Goal: Task Accomplishment & Management: Manage account settings

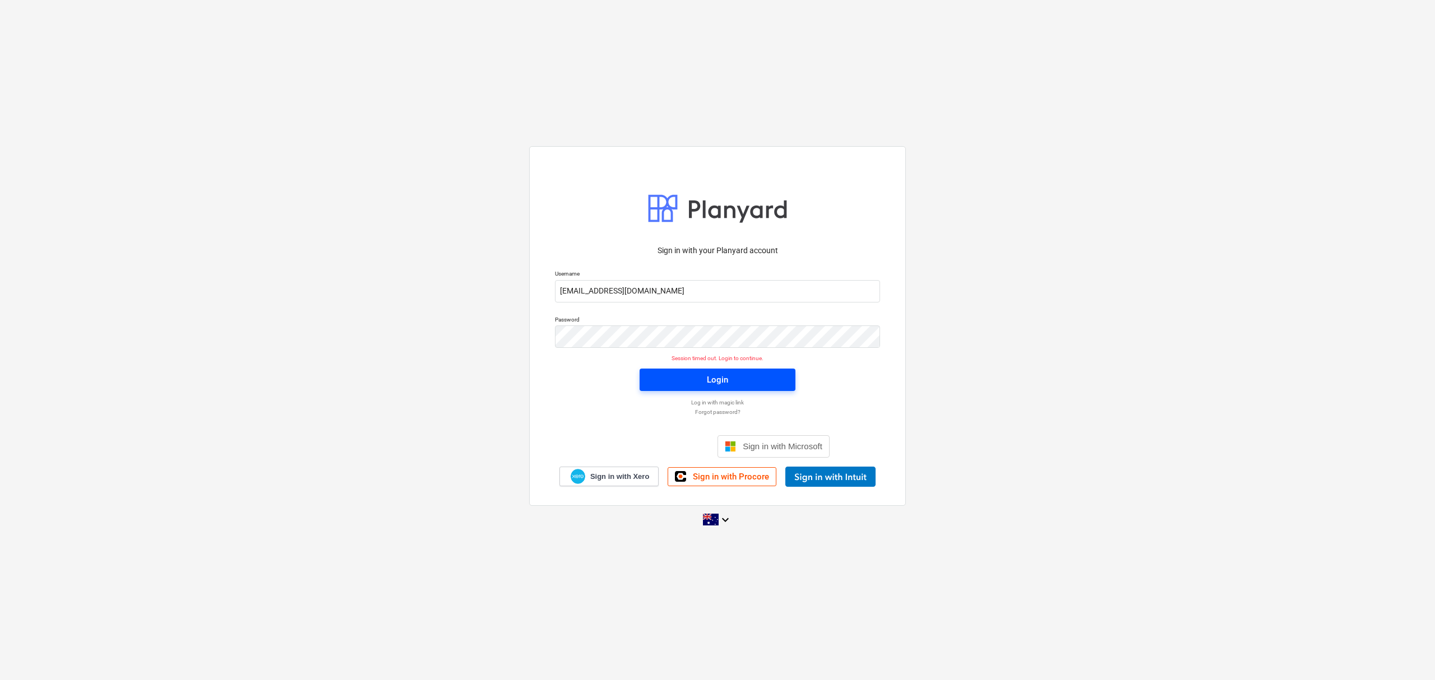
click at [662, 375] on span "Login" at bounding box center [717, 380] width 129 height 15
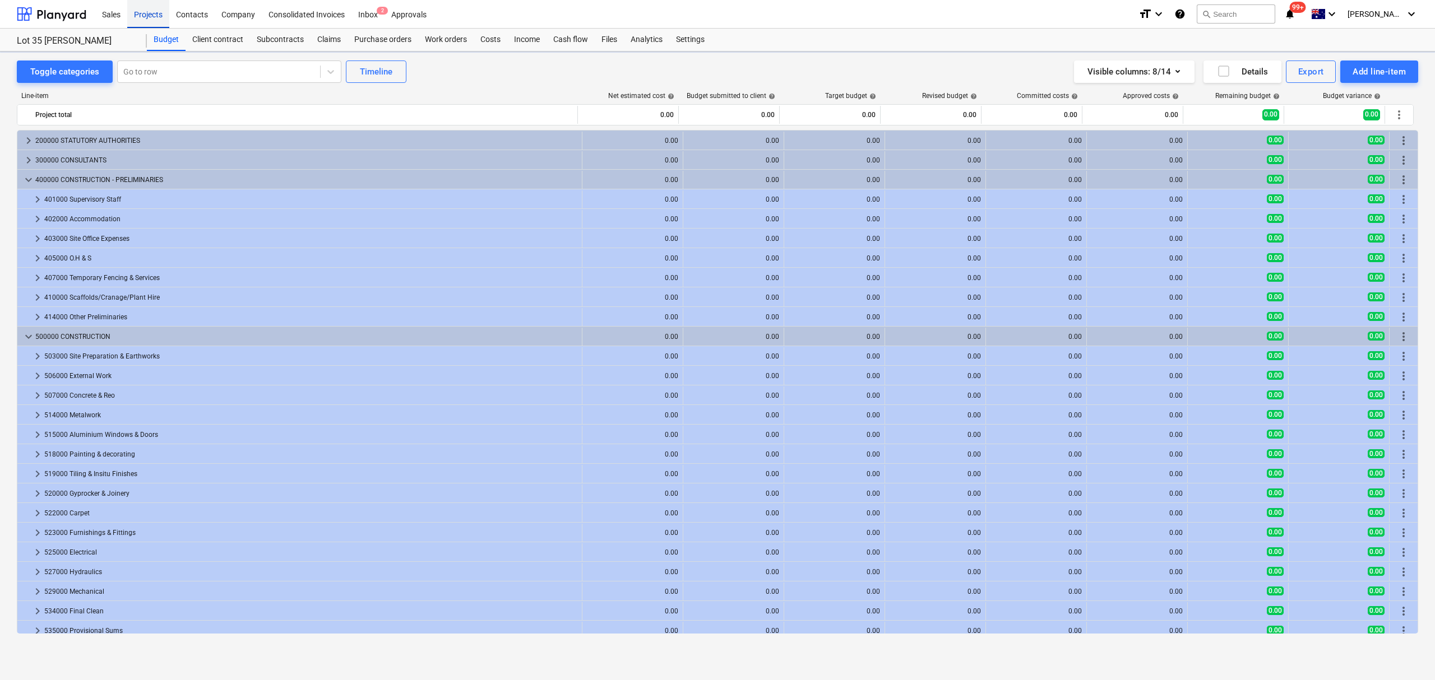
click at [145, 20] on div "Projects" at bounding box center [148, 13] width 42 height 29
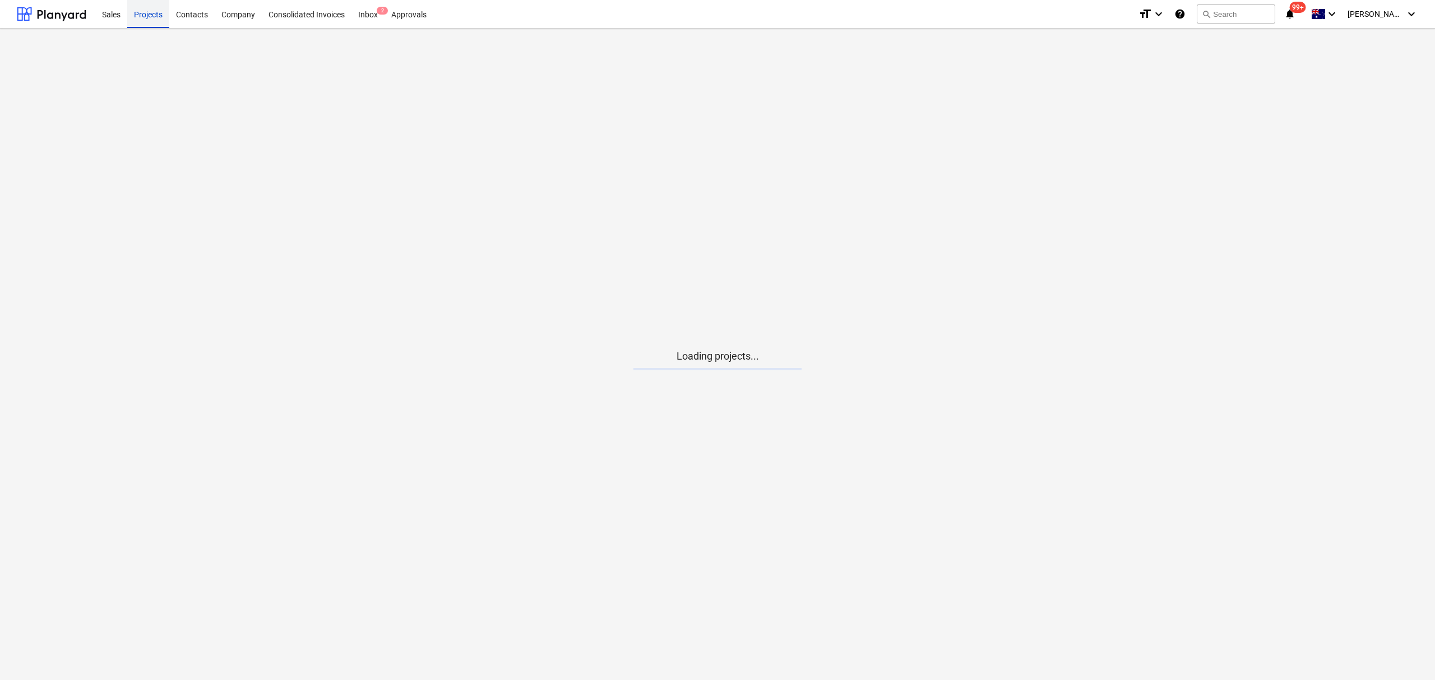
click at [147, 20] on div "Projects" at bounding box center [148, 13] width 42 height 29
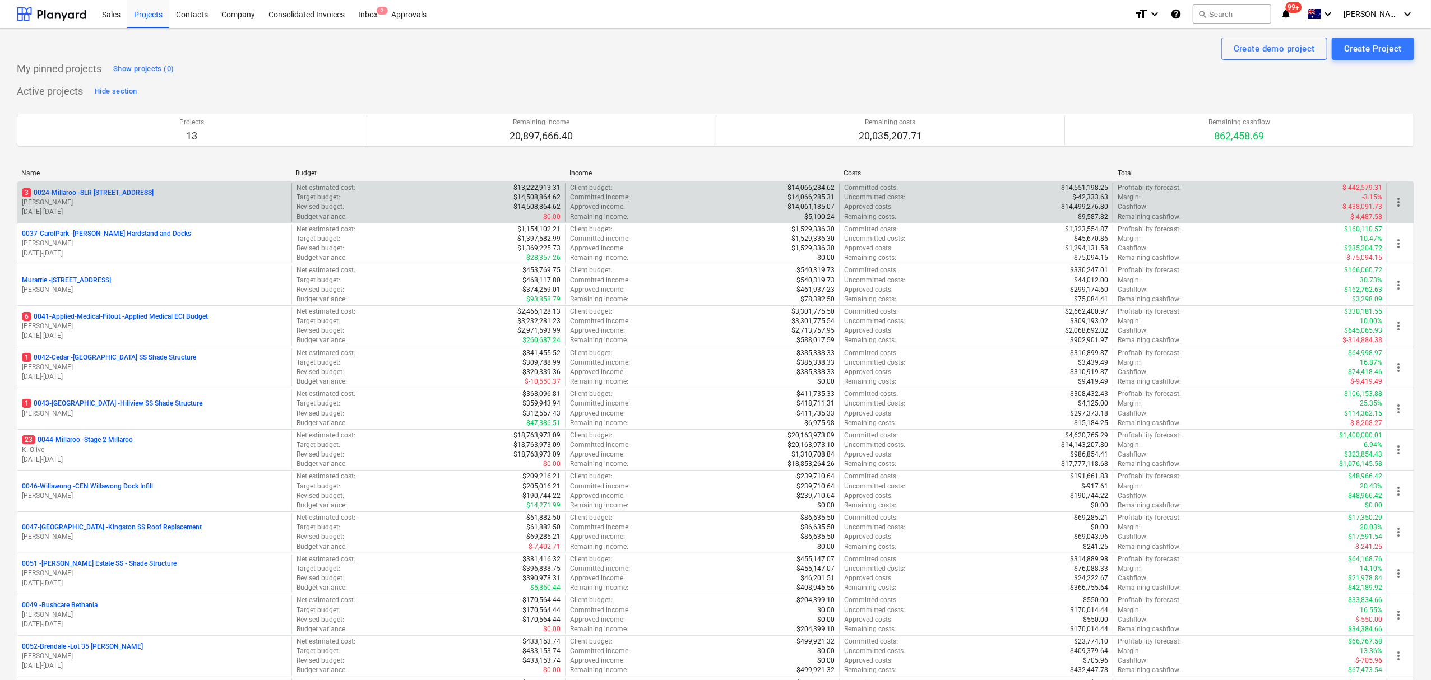
click at [139, 207] on p "[DATE] - [DATE]" at bounding box center [154, 212] width 265 height 10
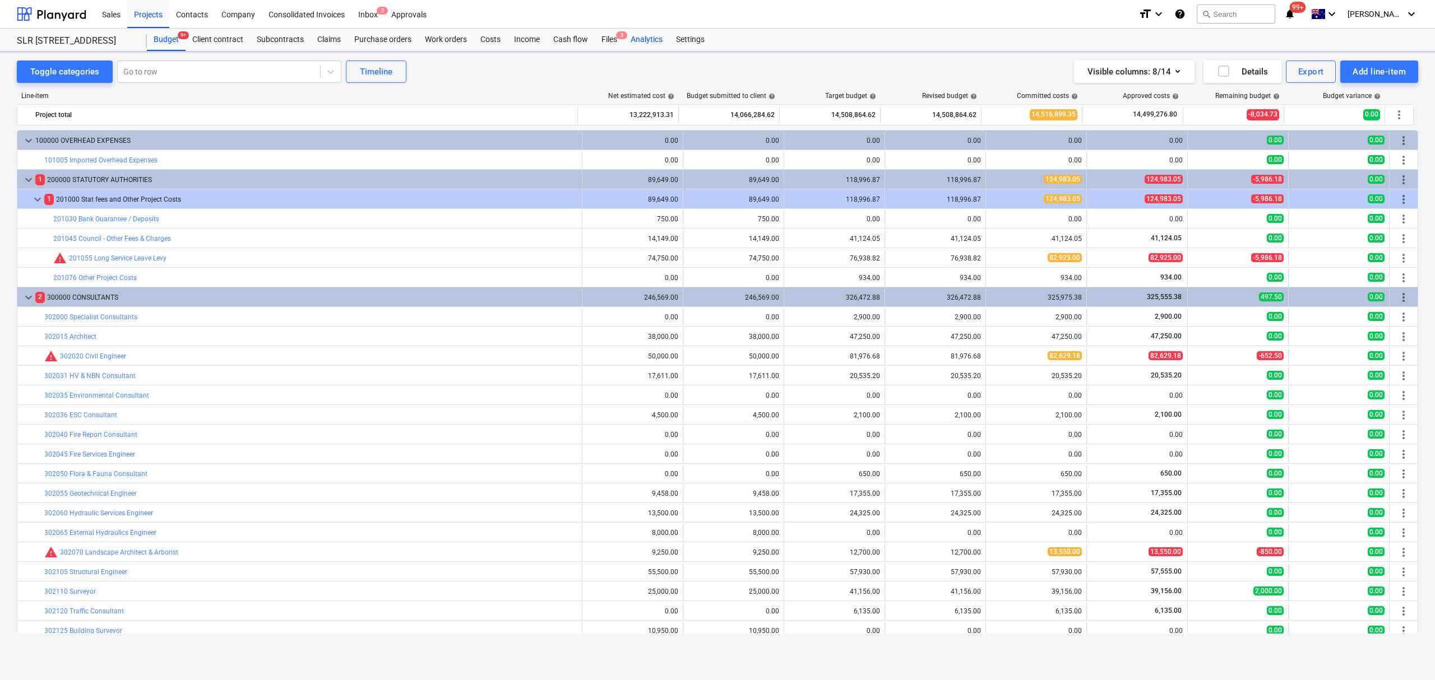
click at [631, 34] on div "Analytics" at bounding box center [646, 40] width 45 height 22
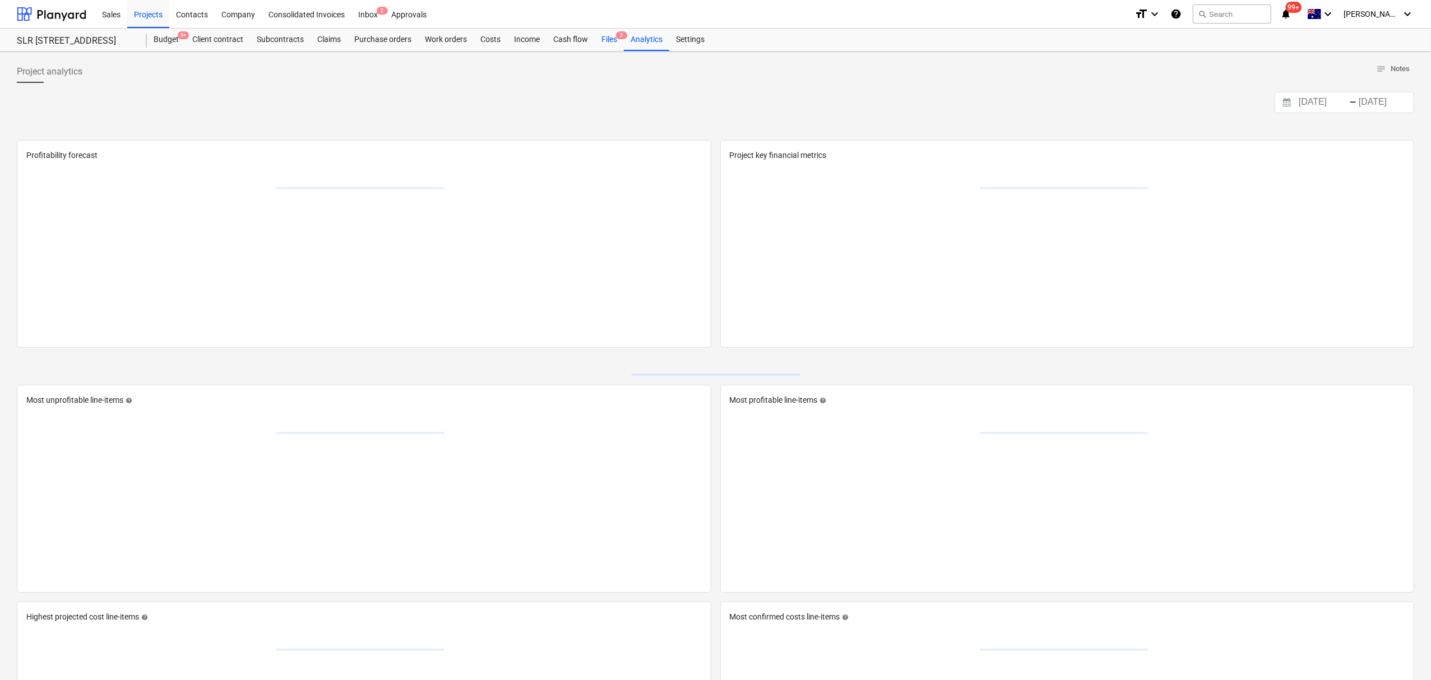
click at [614, 39] on div "Files 3" at bounding box center [609, 40] width 29 height 22
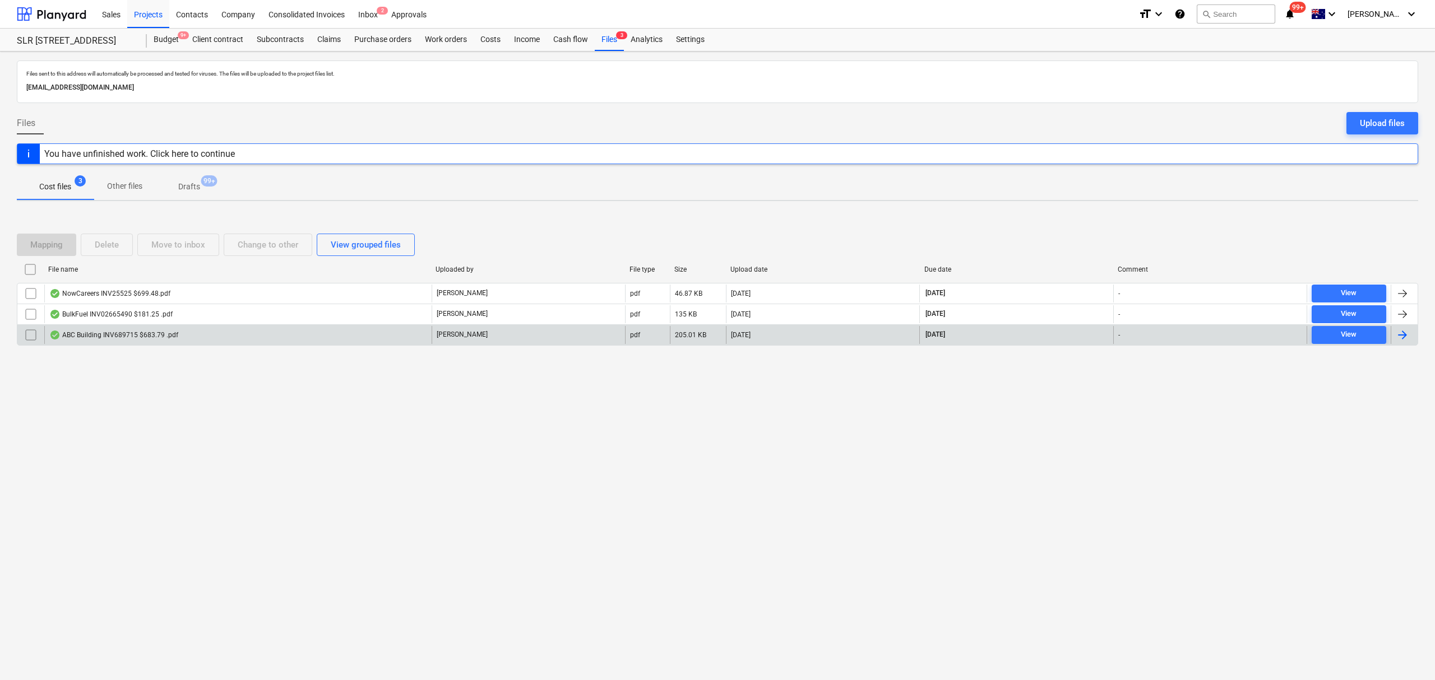
click at [362, 341] on div "ABC Building INV689715 $683.79 .pdf" at bounding box center [237, 335] width 387 height 18
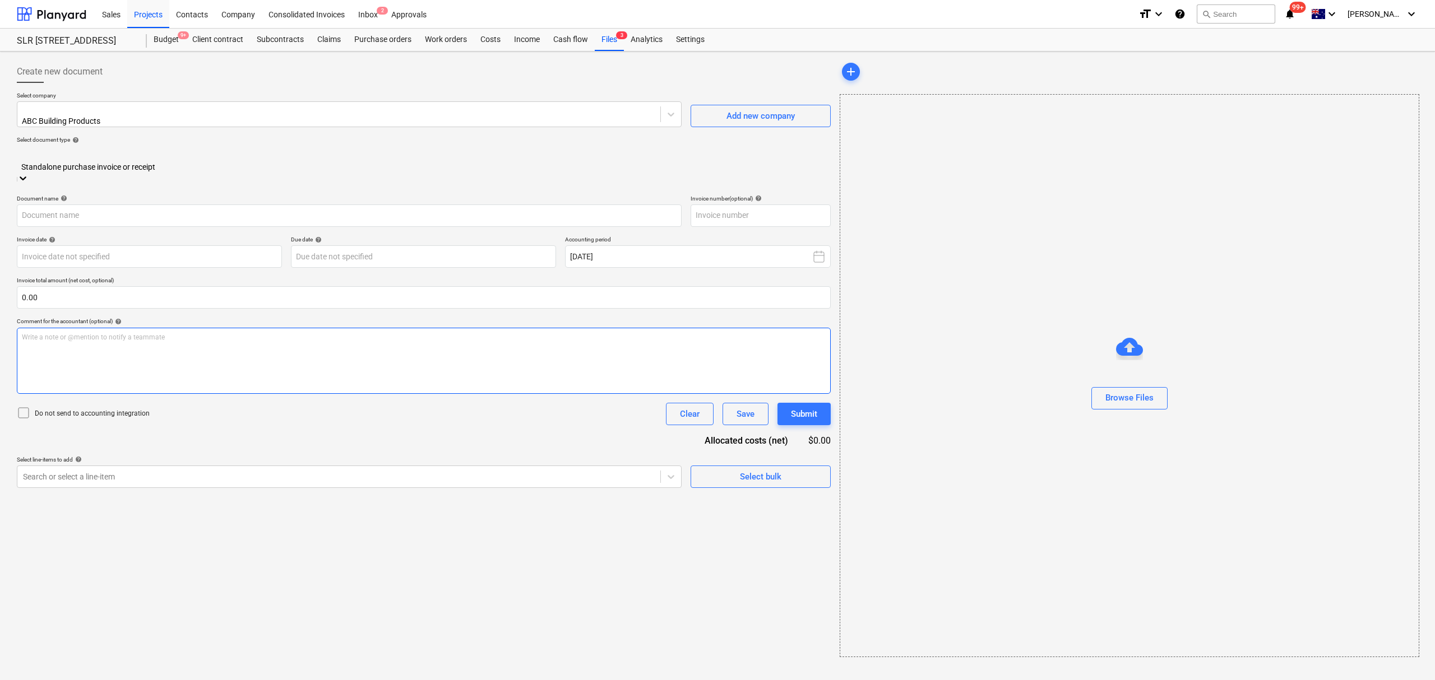
type input "689715"
type input "[DATE]"
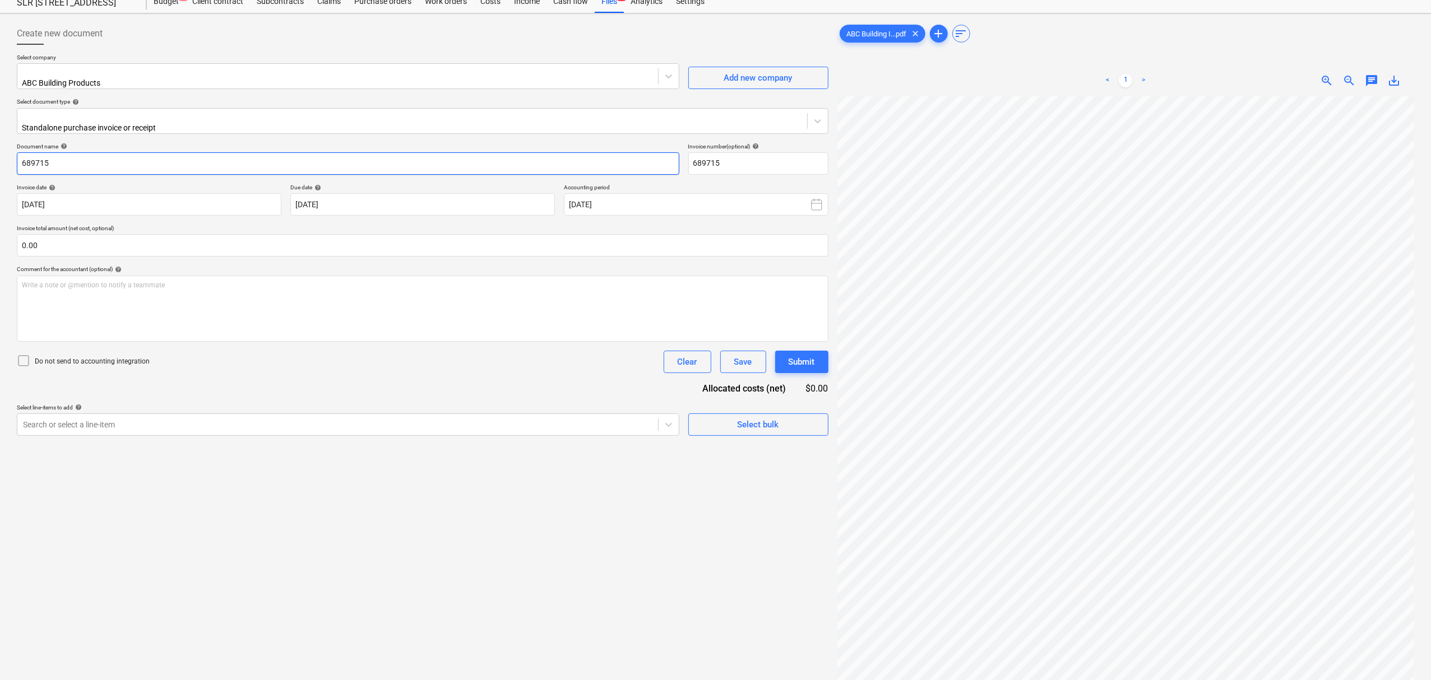
scroll to position [75, 0]
click at [194, 108] on div "Standalone purchase invoice or receipt" at bounding box center [422, 121] width 811 height 26
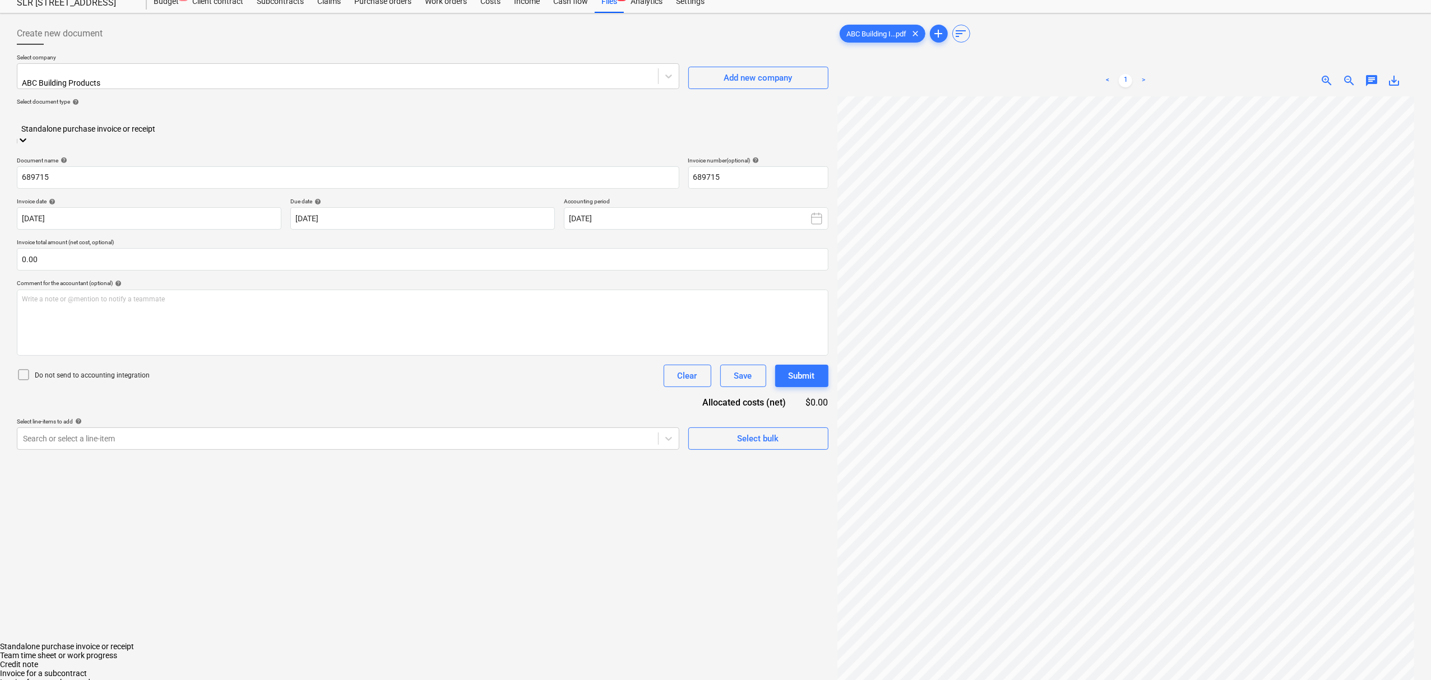
click at [139, 678] on div "Invoice for a purchase order" at bounding box center [715, 682] width 1431 height 9
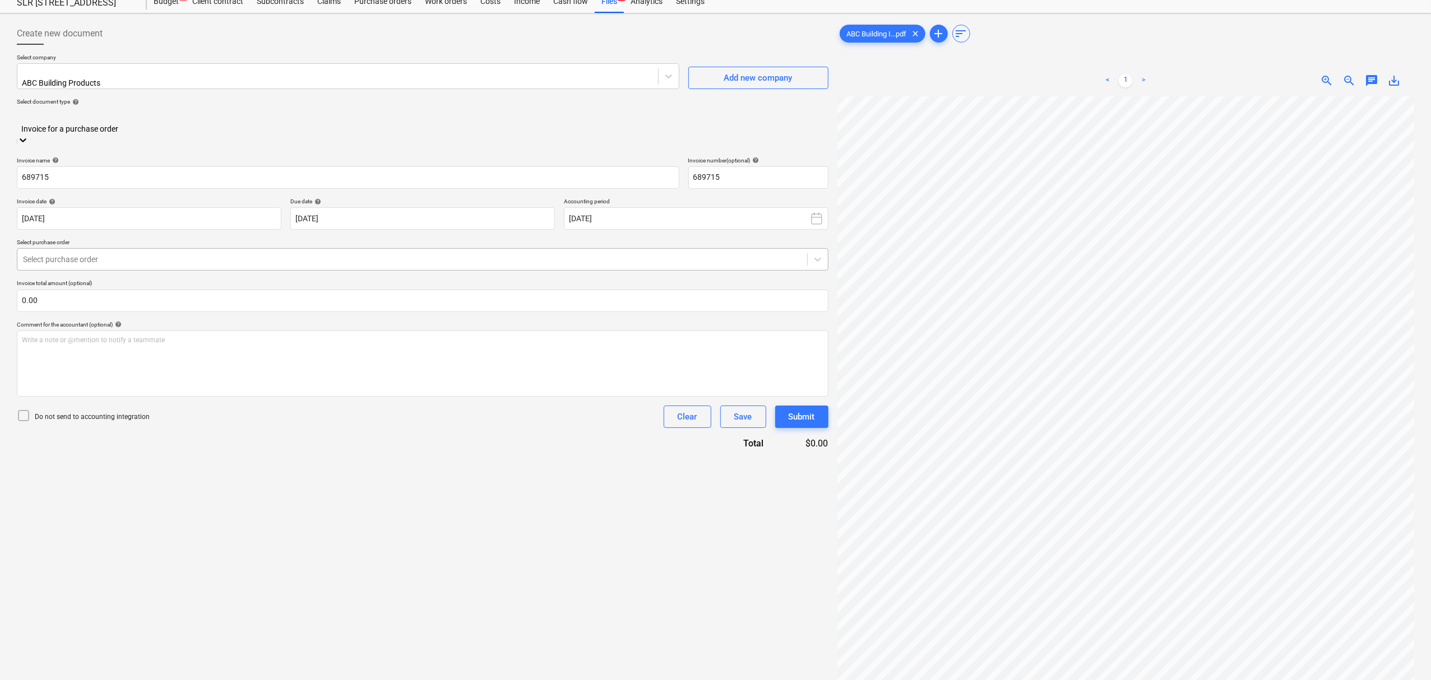
click at [114, 254] on div at bounding box center [412, 259] width 778 height 11
click at [124, 642] on div "0024-Millaroo-PO-309 | Purchase order" at bounding box center [715, 646] width 1431 height 9
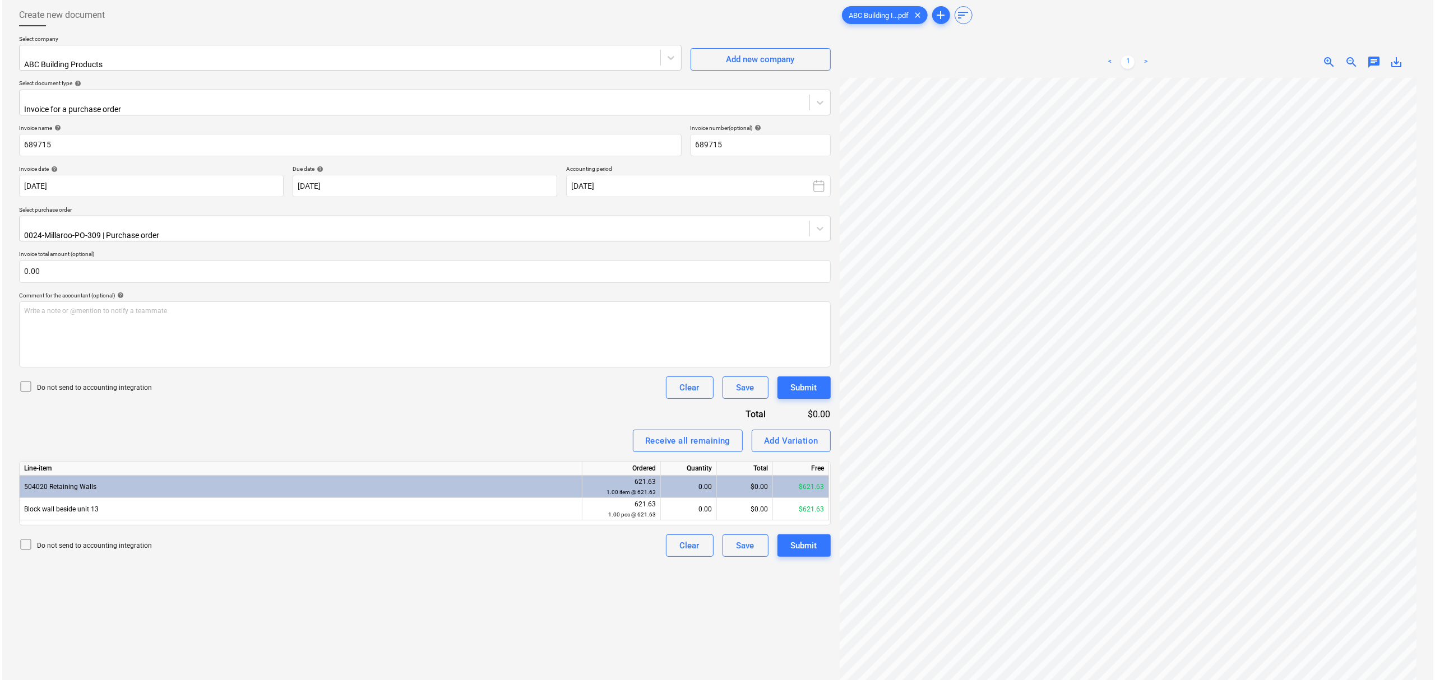
scroll to position [113, 0]
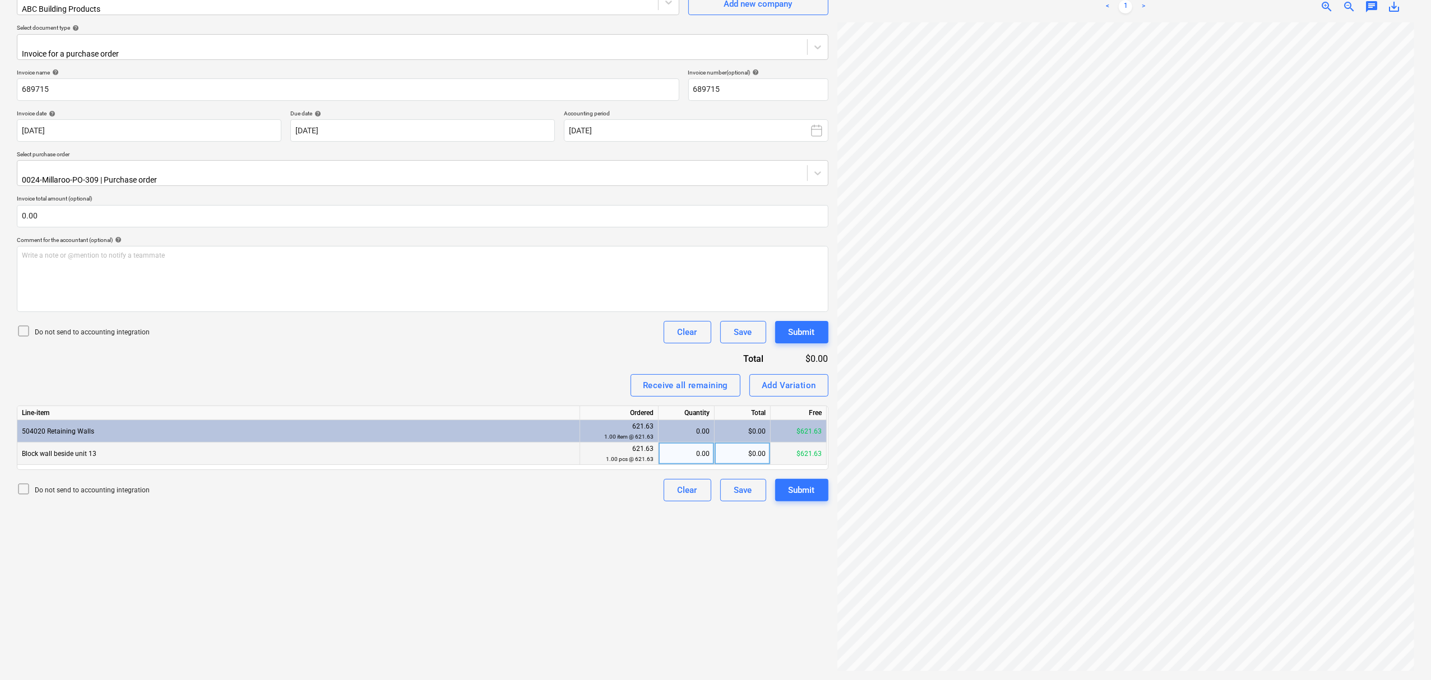
click at [664, 443] on div "0.00" at bounding box center [686, 454] width 47 height 22
type input "1"
click at [787, 492] on div "Create new document Select company ABC Building Products Add new company Select…" at bounding box center [422, 310] width 820 height 732
click at [790, 483] on div "Submit" at bounding box center [801, 490] width 26 height 15
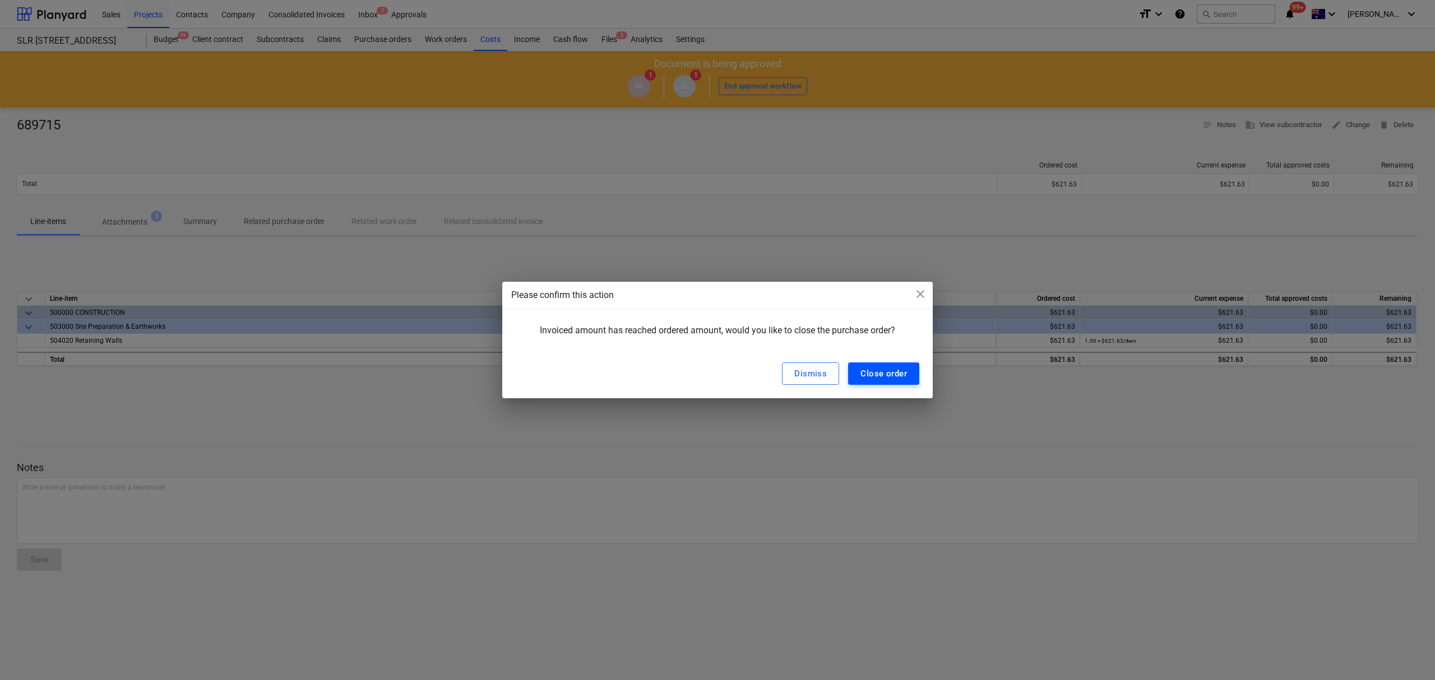
click at [903, 370] on div "Close order" at bounding box center [883, 373] width 47 height 15
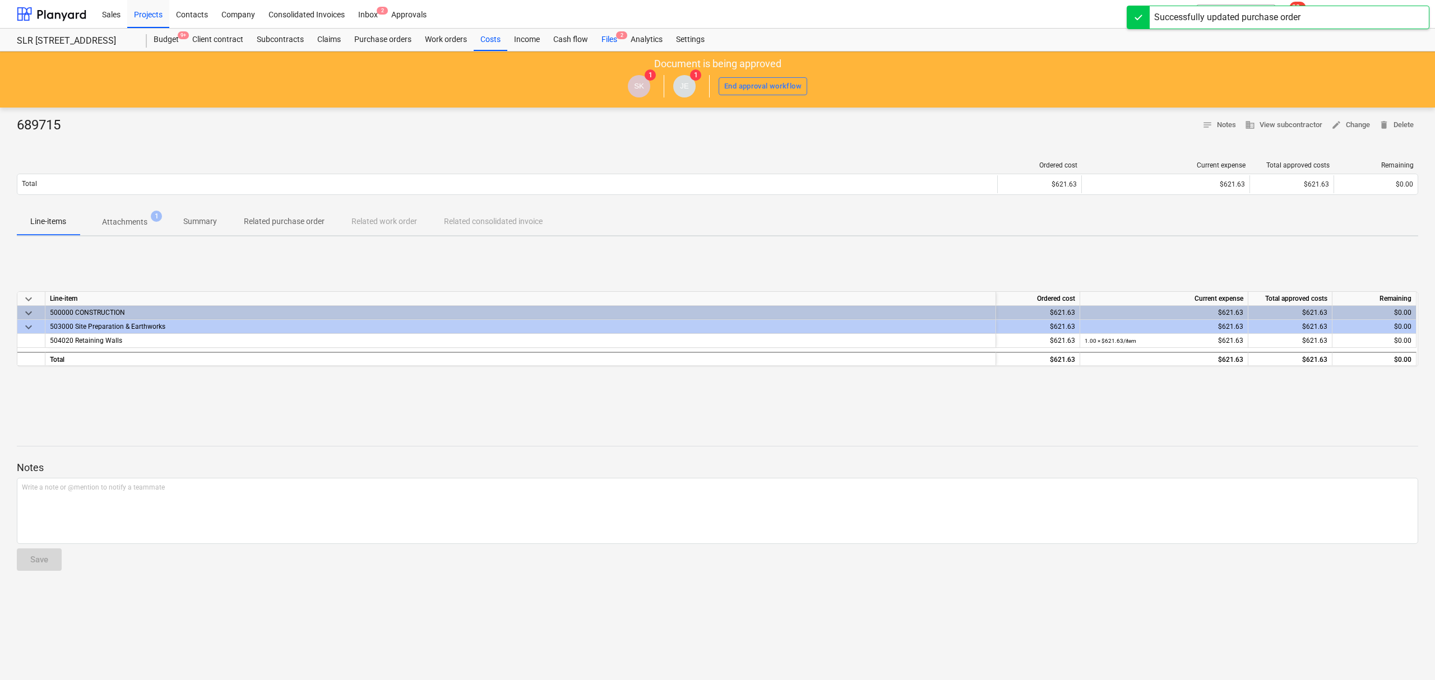
click at [613, 33] on div "Files 2" at bounding box center [609, 40] width 29 height 22
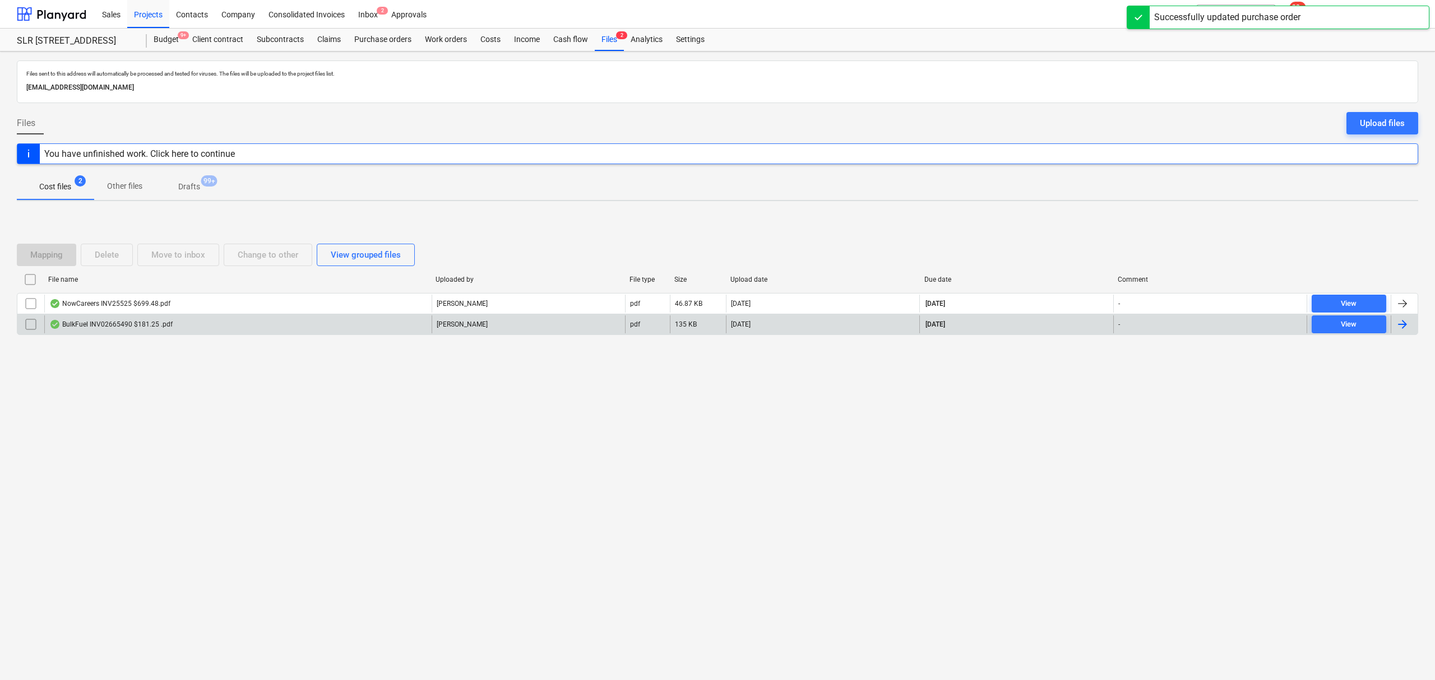
click at [165, 326] on div "BulkFuel INV02665490 $181.25 .pdf" at bounding box center [110, 324] width 123 height 9
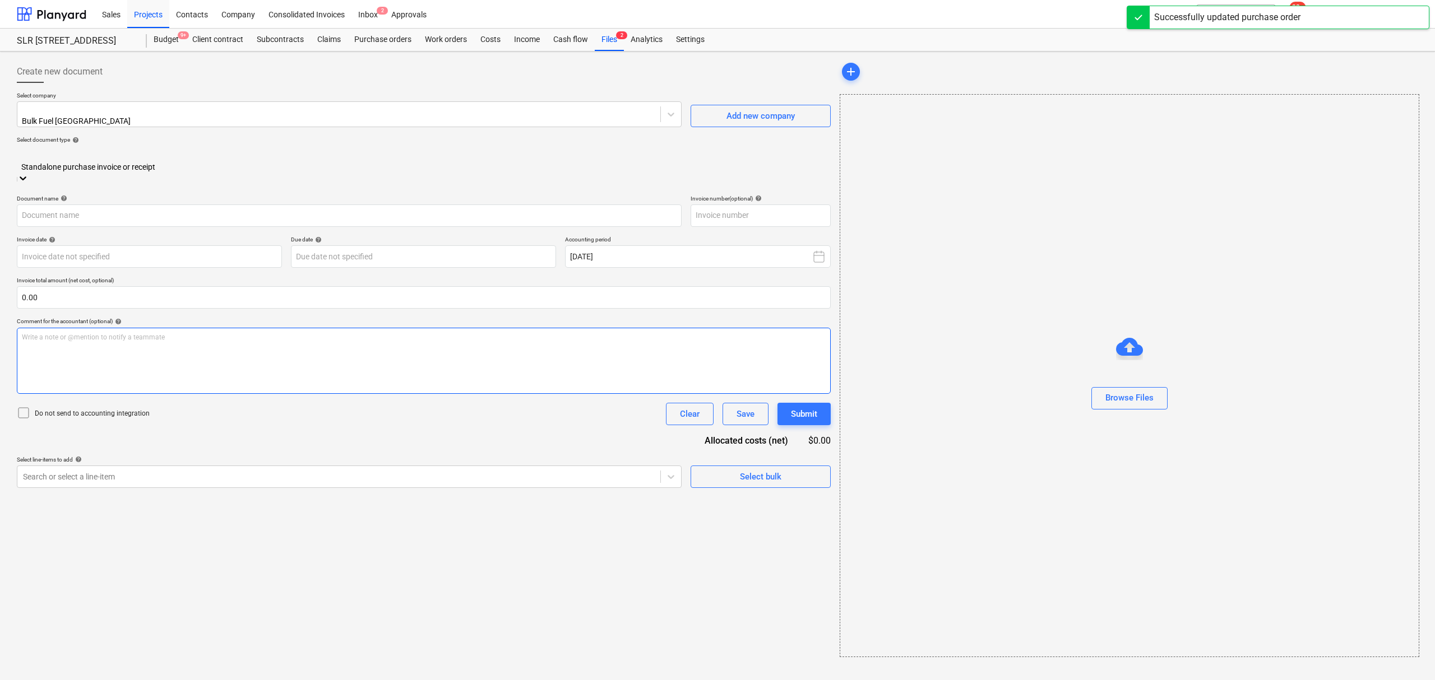
type input "02665490"
type input "[DATE]"
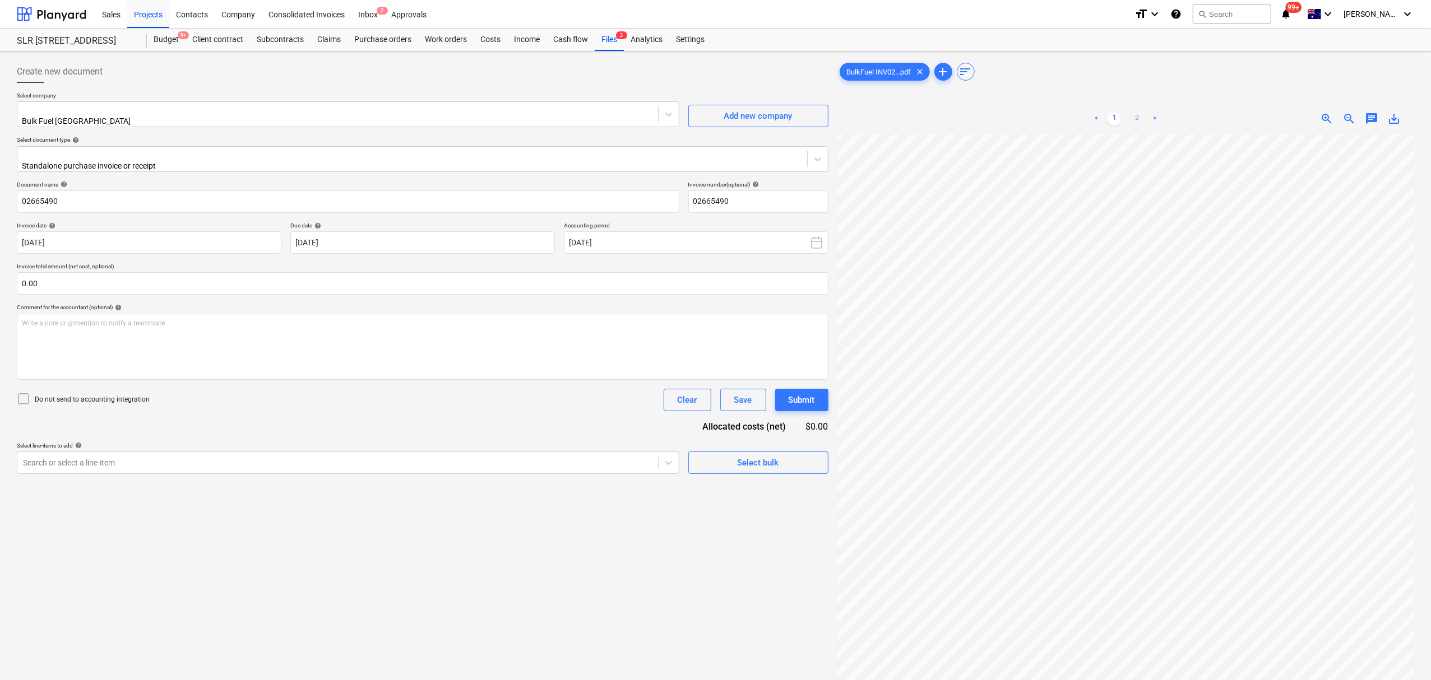
click at [1132, 119] on link "2" at bounding box center [1136, 118] width 13 height 13
click at [1117, 120] on link "1" at bounding box center [1113, 118] width 13 height 13
click at [1021, 128] on div "< 1 2 > zoom_in zoom_out chat 0 save_alt" at bounding box center [1125, 443] width 577 height 680
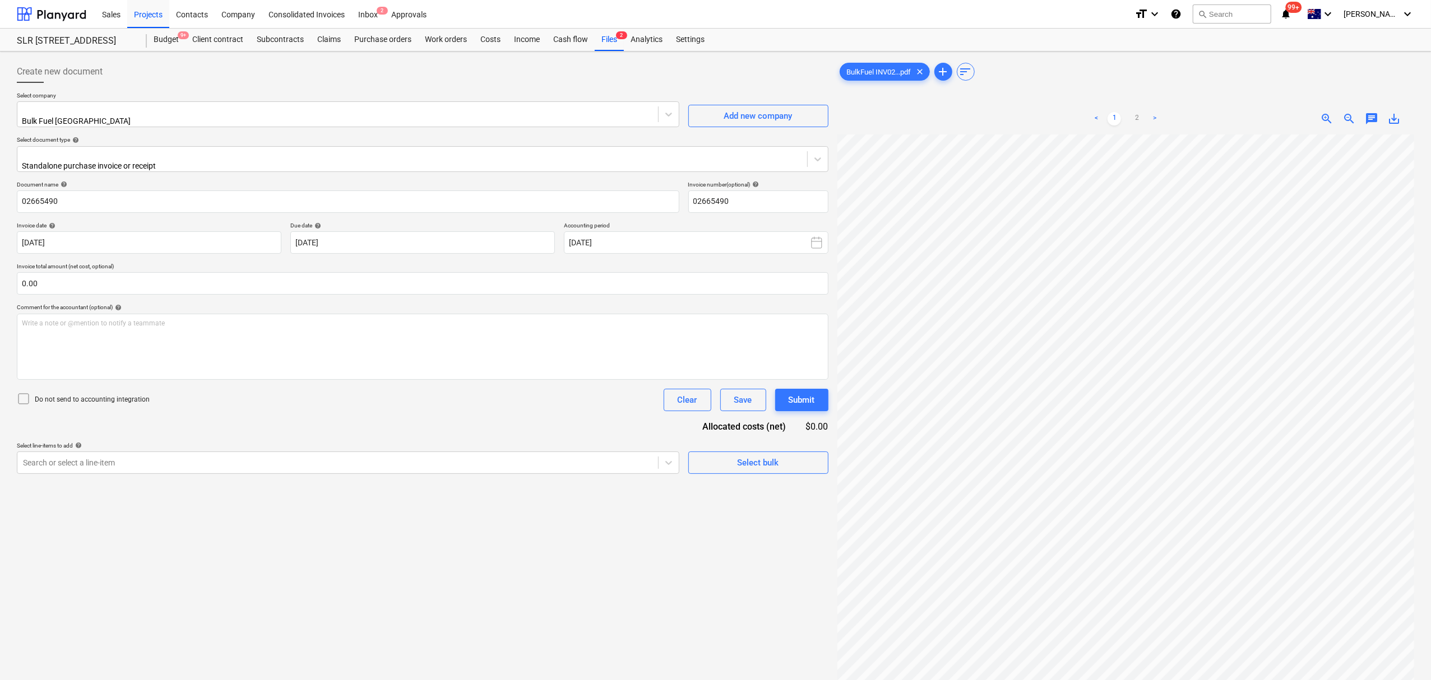
scroll to position [0, 245]
click at [612, 44] on div "Files 2" at bounding box center [609, 40] width 29 height 22
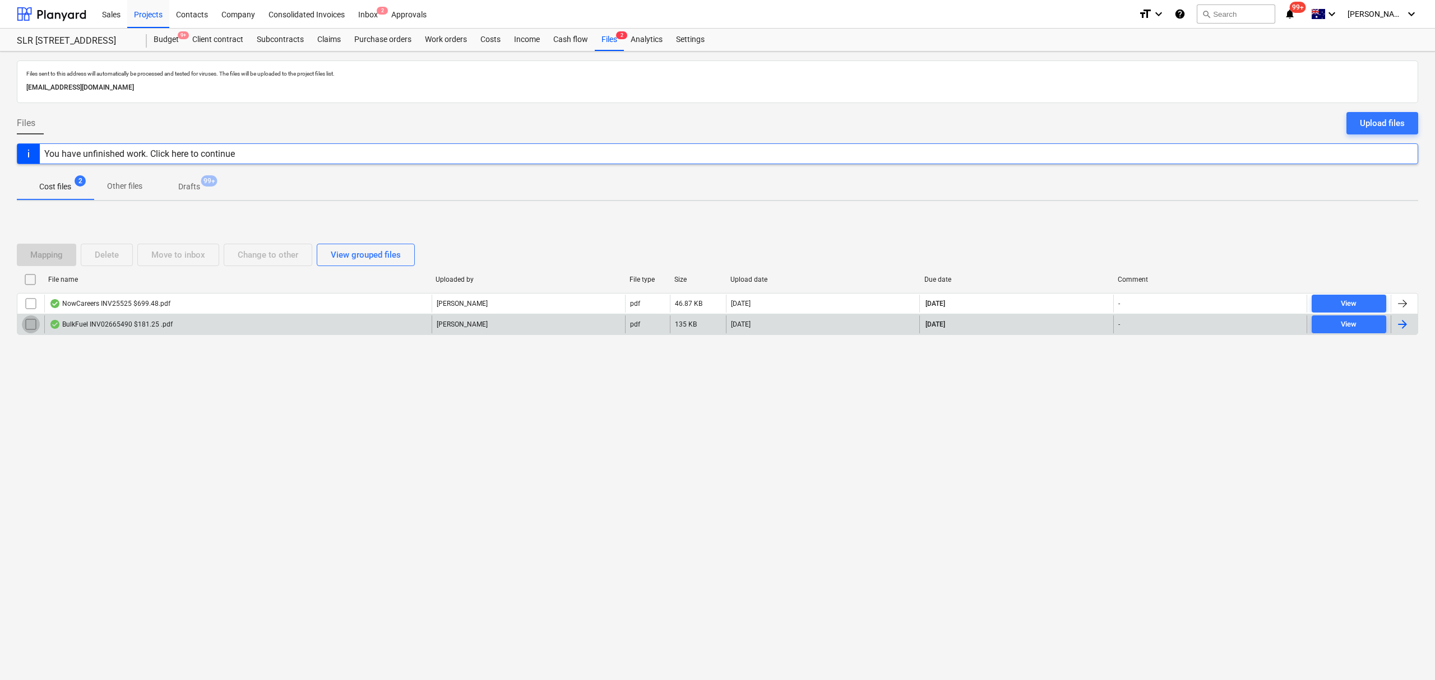
click at [25, 328] on input "checkbox" at bounding box center [31, 325] width 18 height 18
click at [173, 254] on div "Move to inbox" at bounding box center [178, 255] width 54 height 15
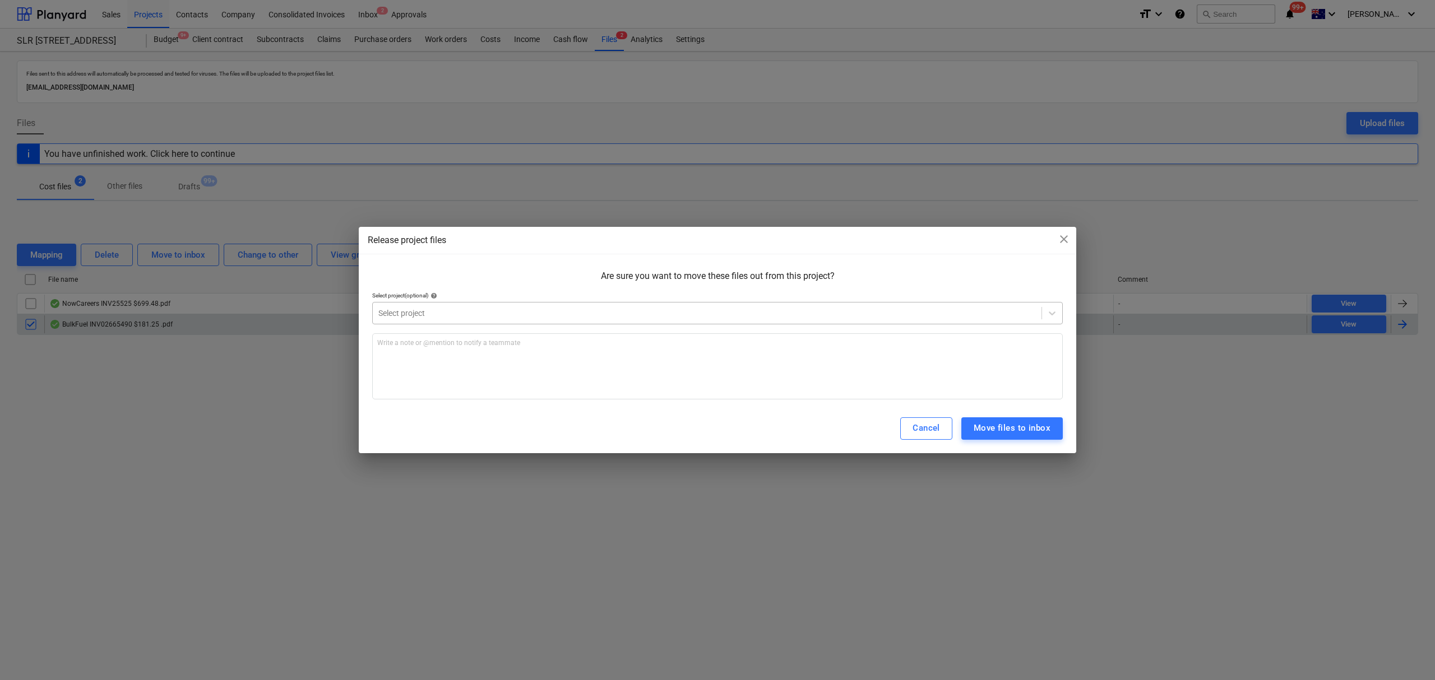
click at [427, 310] on div at bounding box center [706, 313] width 657 height 11
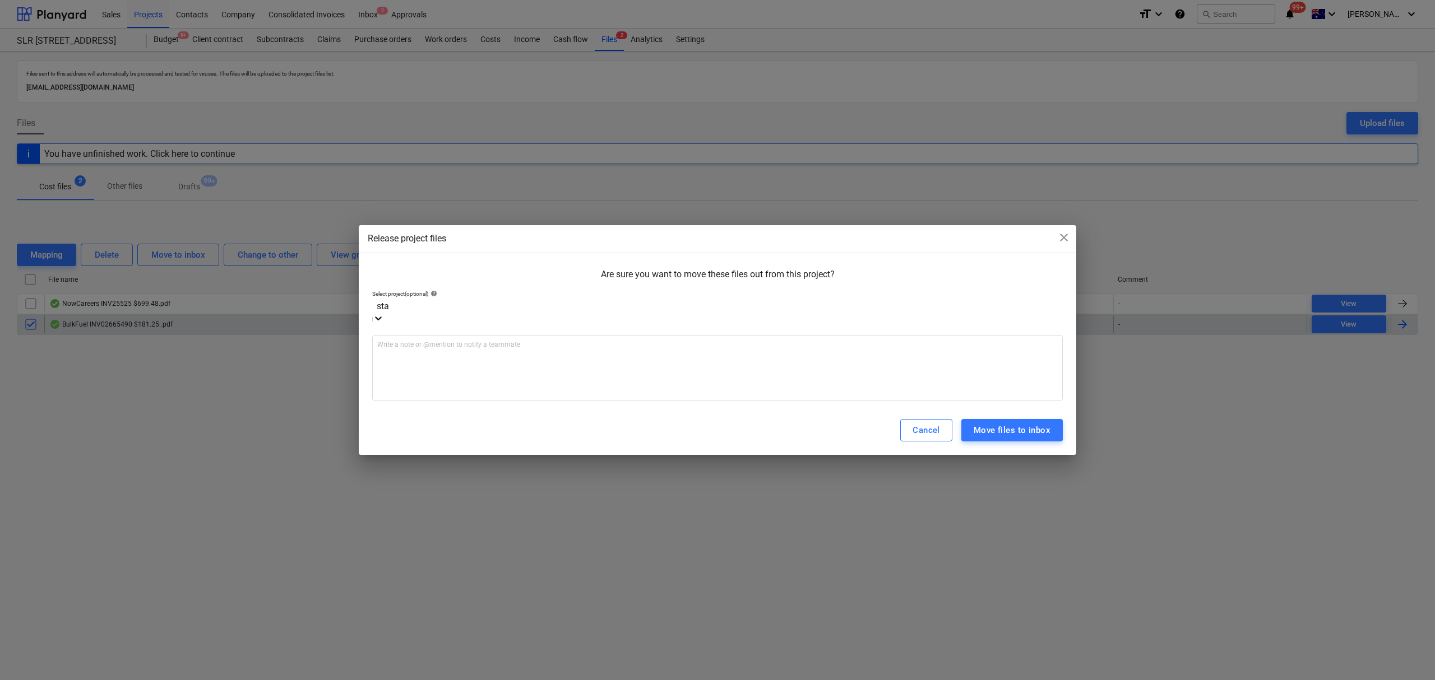
type input "stag"
click at [445, 680] on div "Stage 2 Millaroo" at bounding box center [717, 684] width 1435 height 9
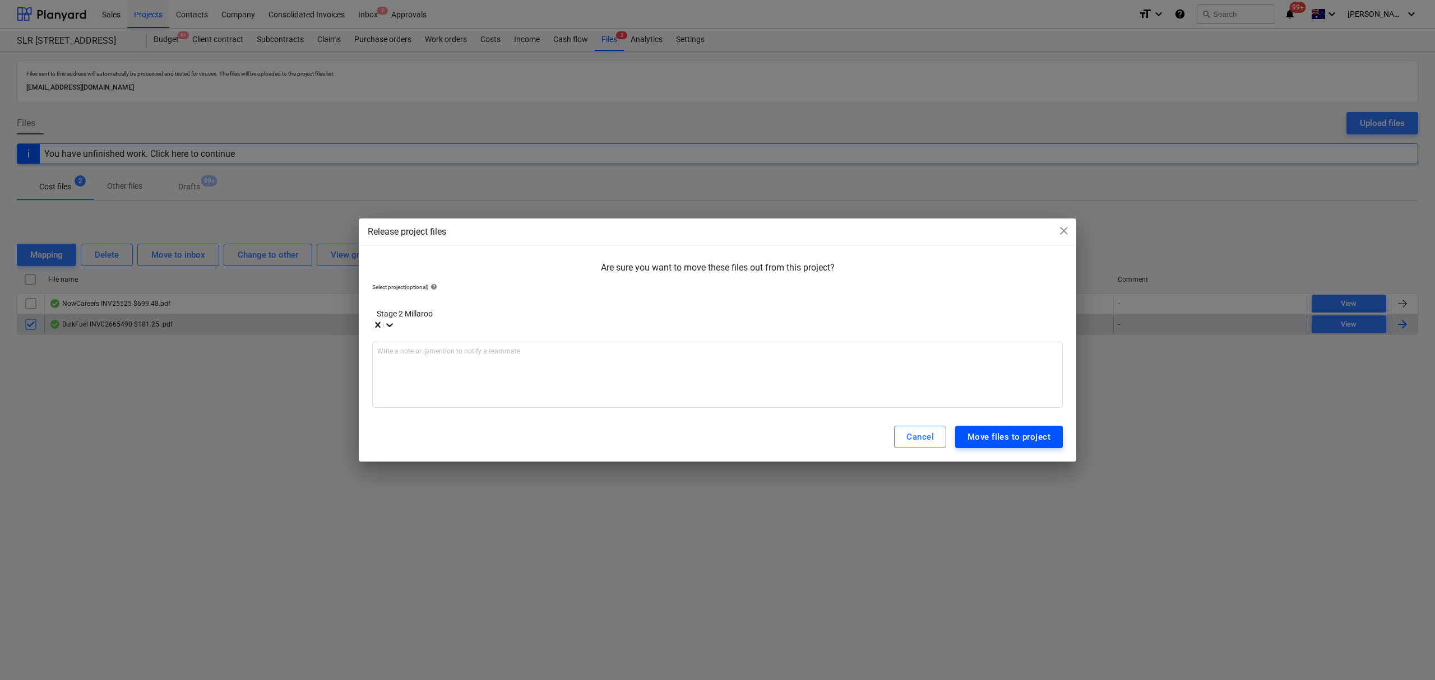
click at [1032, 430] on div "Move files to project" at bounding box center [1008, 437] width 83 height 15
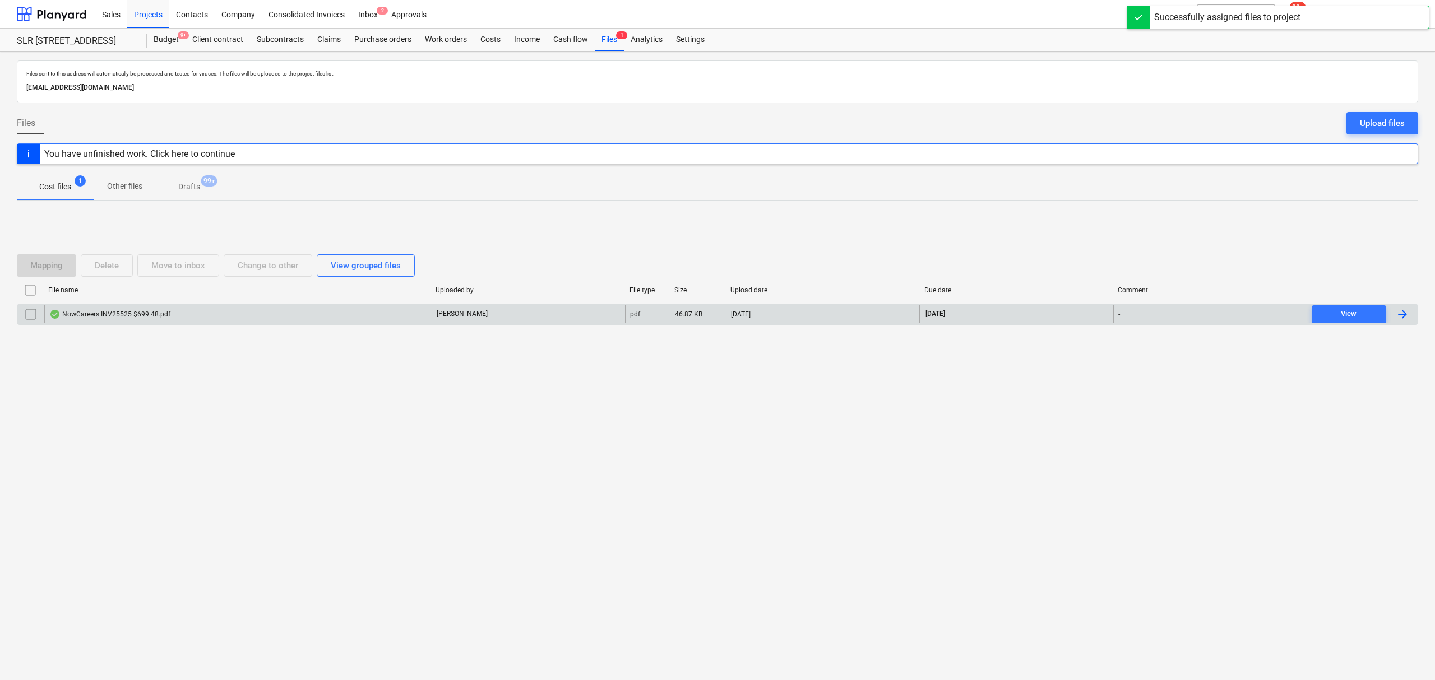
click at [180, 323] on div "NowCareers INV25525 $699.48.pdf" at bounding box center [237, 314] width 387 height 18
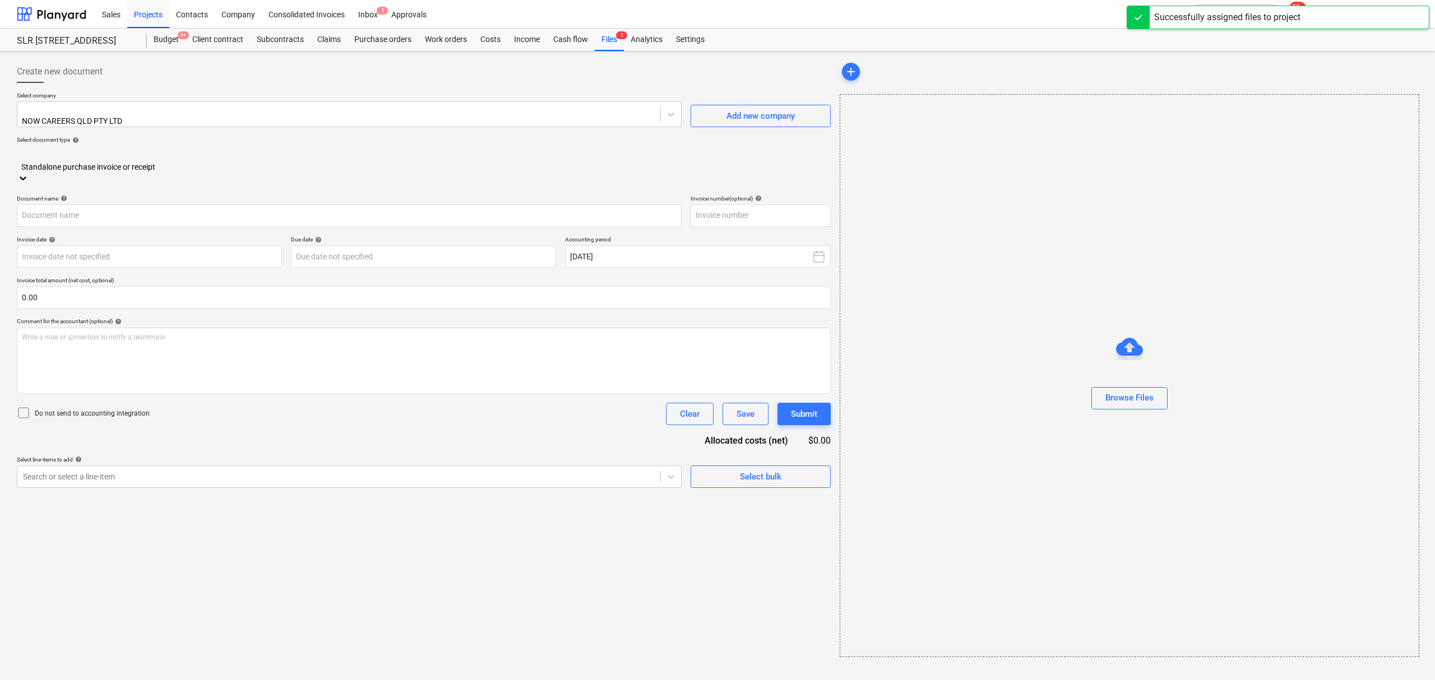
type input "25525"
type input "[DATE]"
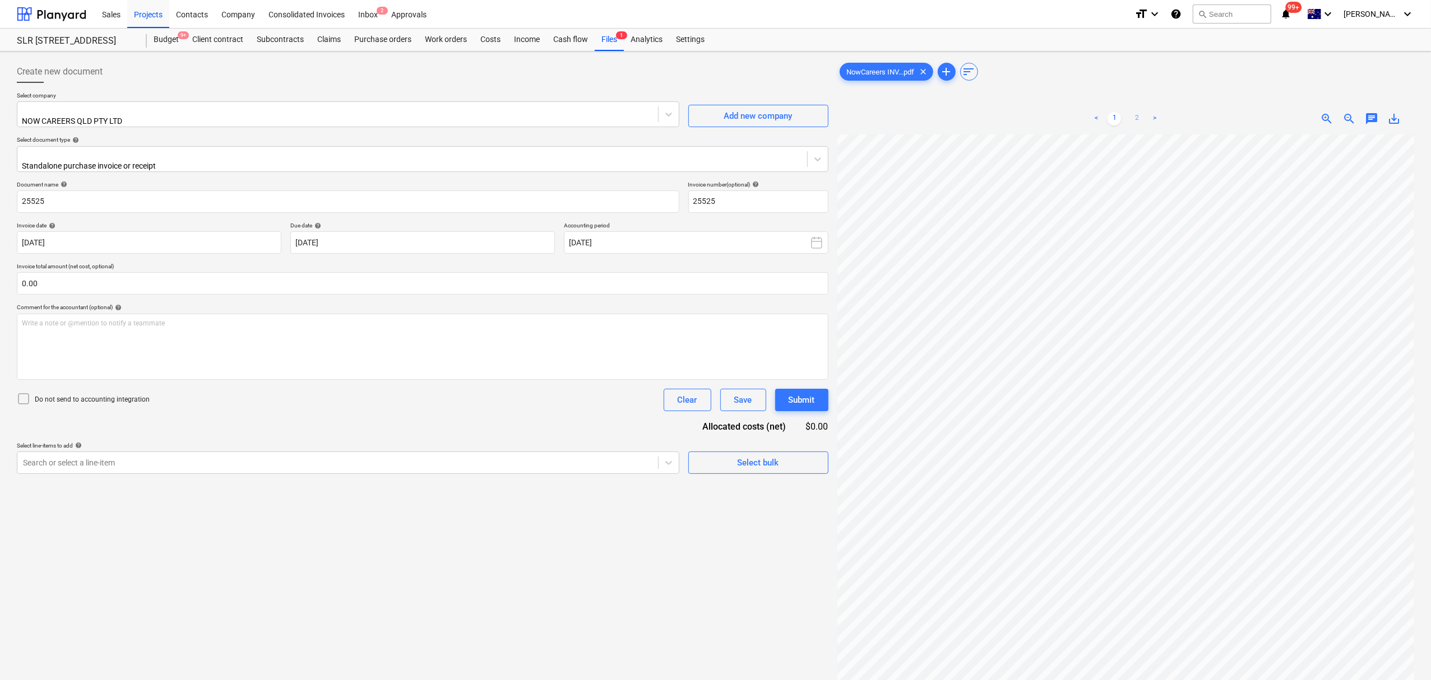
click at [1142, 121] on link "2" at bounding box center [1136, 118] width 13 height 13
click at [1114, 117] on link "1" at bounding box center [1113, 118] width 13 height 13
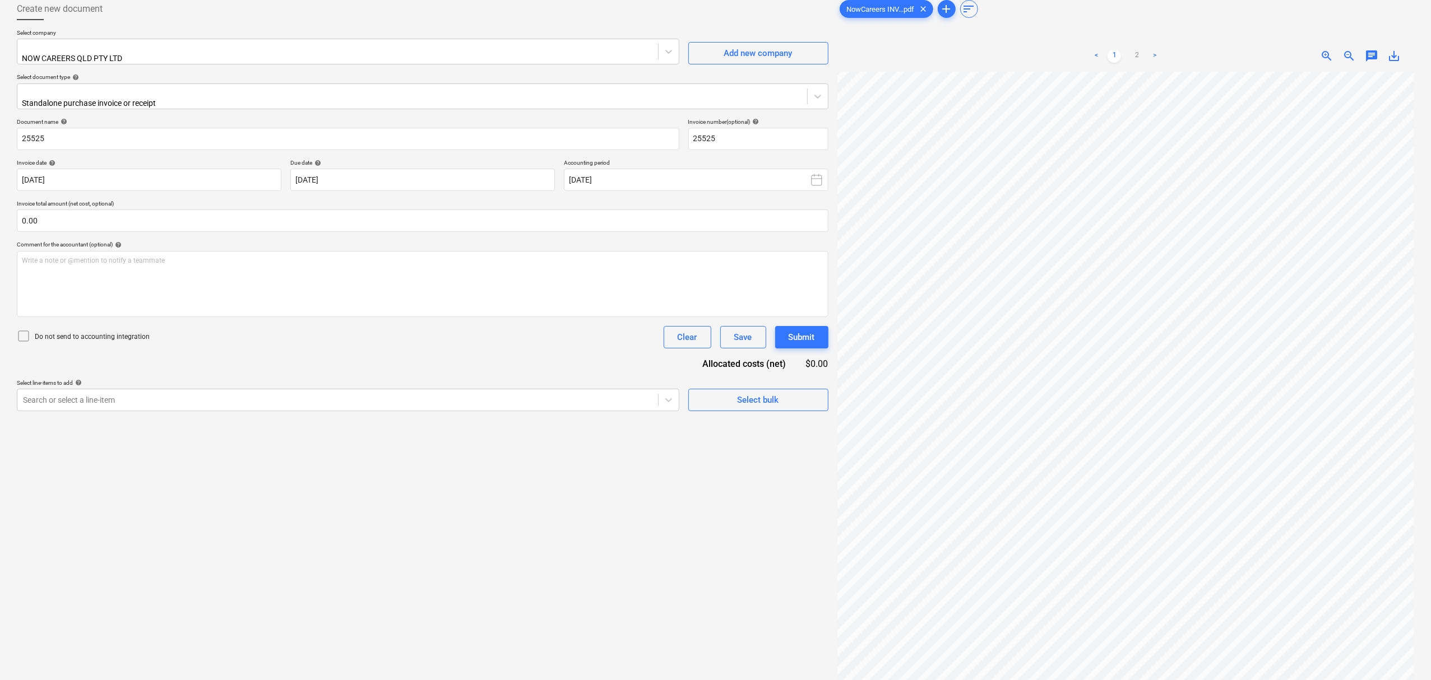
scroll to position [0, 0]
